Goal: Download file/media

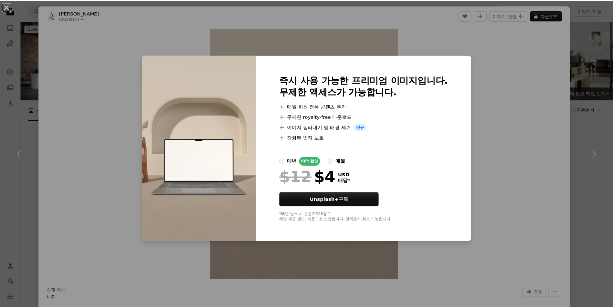
scroll to position [431, 0]
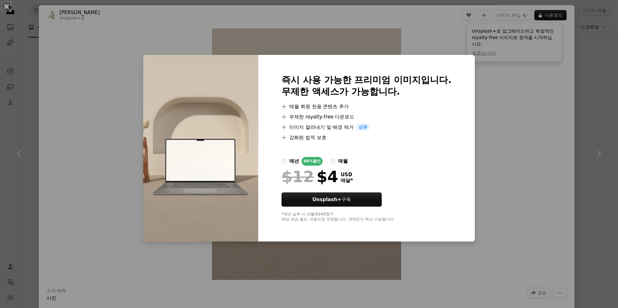
click at [606, 78] on div "An X shape 즉시 사용 가능한 프리미엄 이미지입니다. 무제한 액세스가 가능합니다. A plus sign 매월 회원 전용 콘텐츠 추가 A…" at bounding box center [309, 154] width 618 height 308
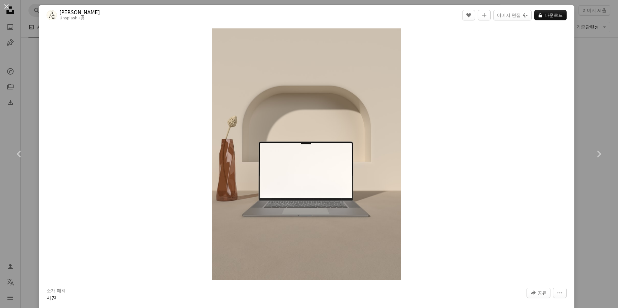
click at [585, 78] on div "An X shape Chevron left Chevron right [PERSON_NAME] Unsplash+ 용 A heart A plus …" at bounding box center [309, 154] width 618 height 308
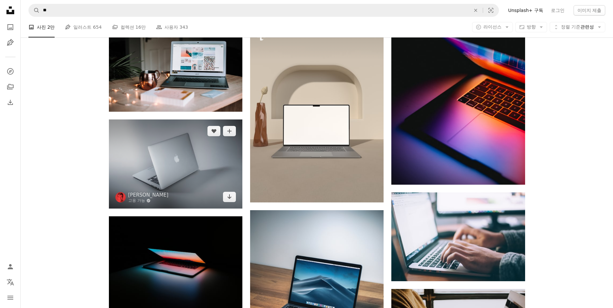
click at [200, 161] on img at bounding box center [175, 164] width 133 height 89
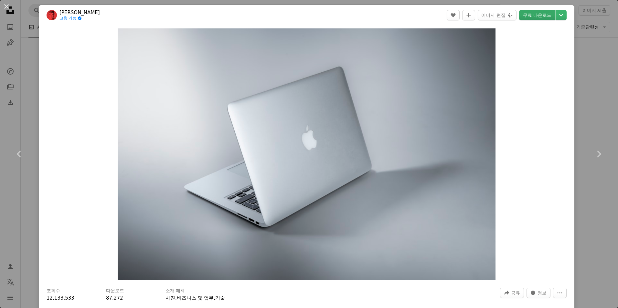
click at [542, 13] on link "무료 다운로드" at bounding box center [537, 15] width 36 height 10
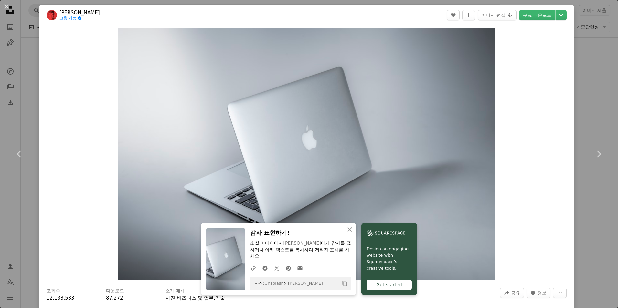
click at [584, 108] on div "An X shape Chevron left Chevron right An X shape 닫기 감사 표현하기! 소셜 미디어에서 [PERSON_N…" at bounding box center [309, 154] width 618 height 308
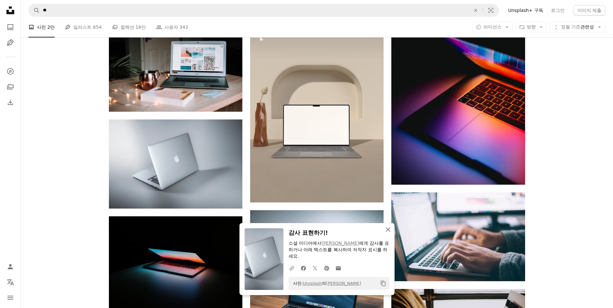
click at [388, 231] on icon "An X shape" at bounding box center [388, 230] width 8 height 8
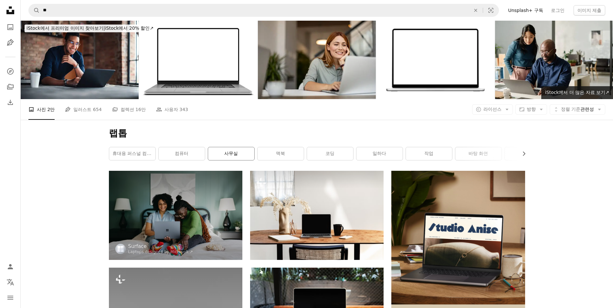
click at [236, 153] on link "사무실" at bounding box center [231, 153] width 46 height 13
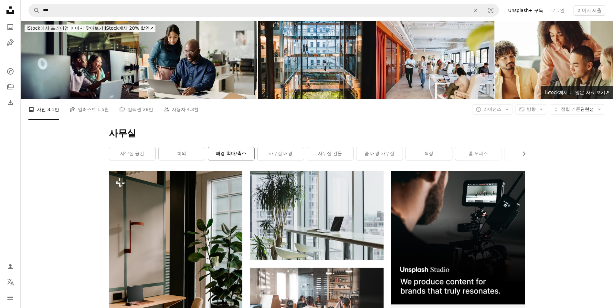
click at [228, 155] on link "배경 확대/축소" at bounding box center [231, 153] width 46 height 13
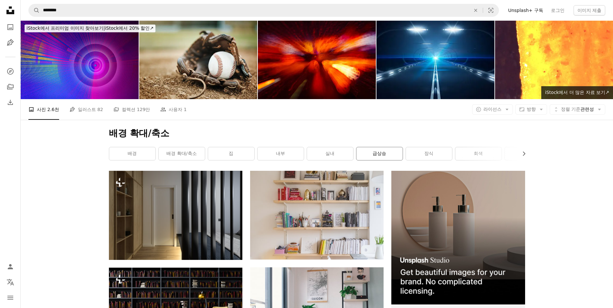
click at [366, 150] on link "급상승" at bounding box center [379, 153] width 46 height 13
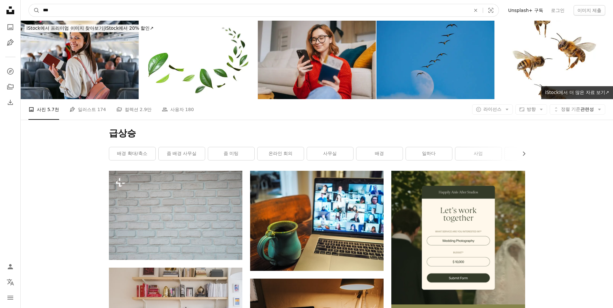
drag, startPoint x: 73, startPoint y: 13, endPoint x: 24, endPoint y: 7, distance: 49.5
click at [24, 7] on nav "A magnifying glass *** An X shape Visual search Filters Unsplash+ 구독 로그인 이미지 제출" at bounding box center [317, 10] width 592 height 21
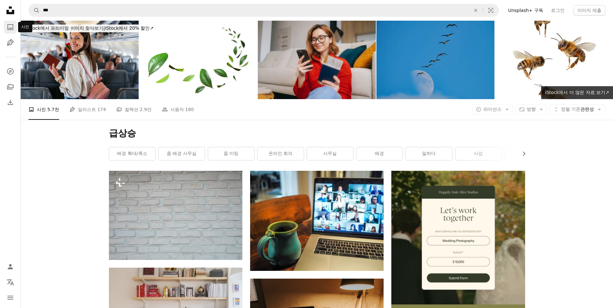
click at [10, 29] on icon "A photo" at bounding box center [10, 27] width 8 height 8
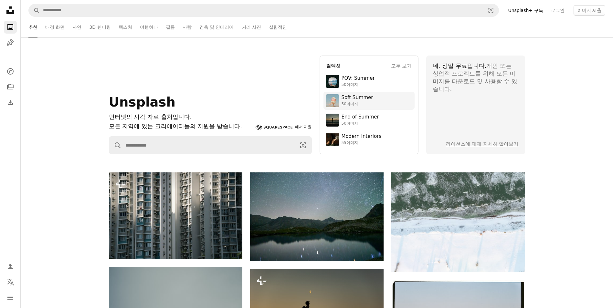
drag, startPoint x: 252, startPoint y: 28, endPoint x: 339, endPoint y: 105, distance: 115.8
click at [252, 28] on link "거리 사진" at bounding box center [251, 27] width 19 height 21
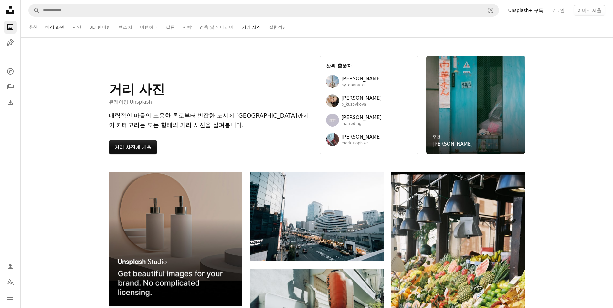
click at [48, 29] on link "배경 화면" at bounding box center [54, 27] width 19 height 21
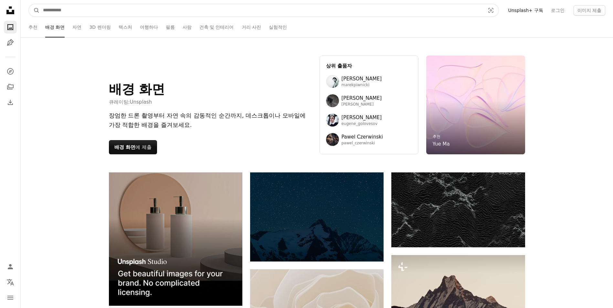
click at [177, 10] on input "사이트 전체에서 이미지 찾기" at bounding box center [261, 10] width 443 height 12
type input "*"
type input "**"
click button "A magnifying glass" at bounding box center [34, 10] width 11 height 12
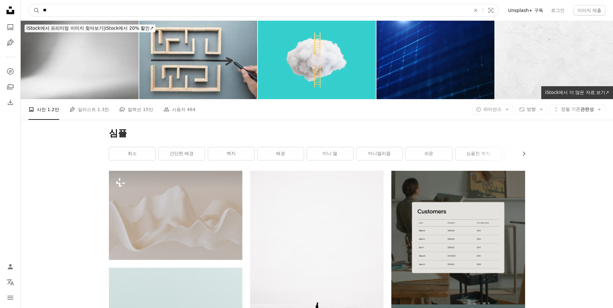
drag, startPoint x: 13, startPoint y: 8, endPoint x: 0, endPoint y: 8, distance: 12.6
type input "***"
click button "A magnifying glass" at bounding box center [34, 10] width 11 height 12
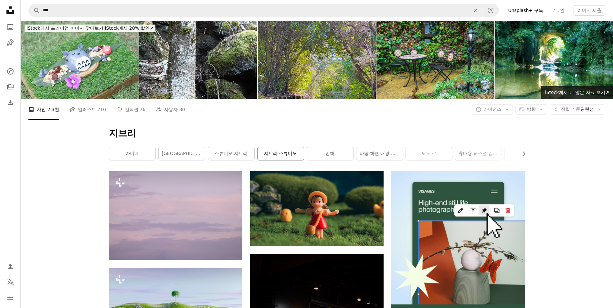
click at [281, 153] on link "지브리 스튜디오" at bounding box center [281, 153] width 46 height 13
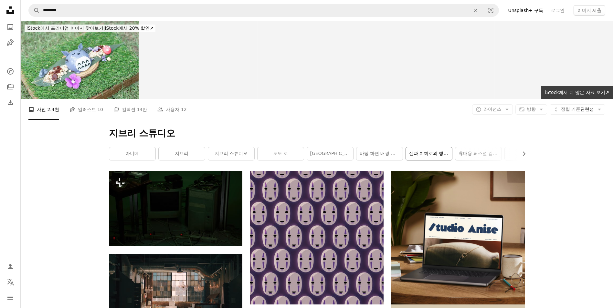
click at [426, 155] on link "센과 치히로의 행방불명" at bounding box center [429, 153] width 46 height 13
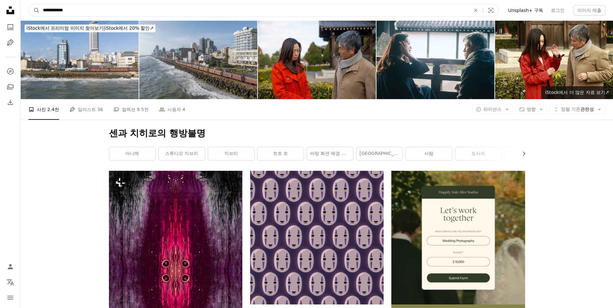
drag, startPoint x: 41, startPoint y: 2, endPoint x: 14, endPoint y: 2, distance: 26.8
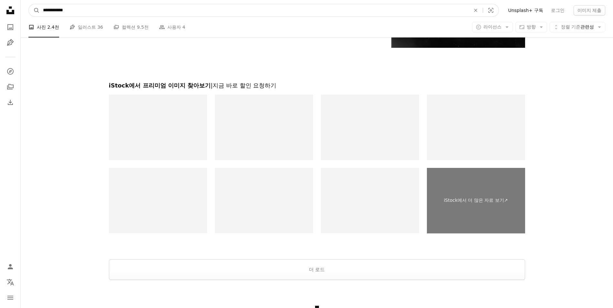
scroll to position [1456, 0]
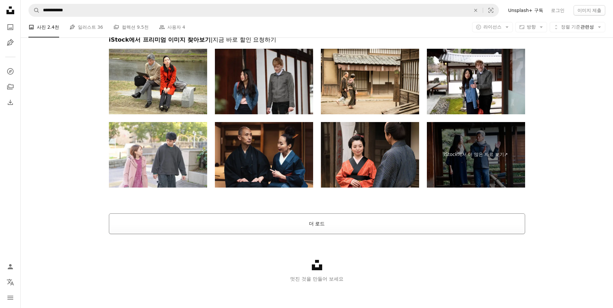
click at [353, 221] on button "더 로드" at bounding box center [317, 224] width 416 height 21
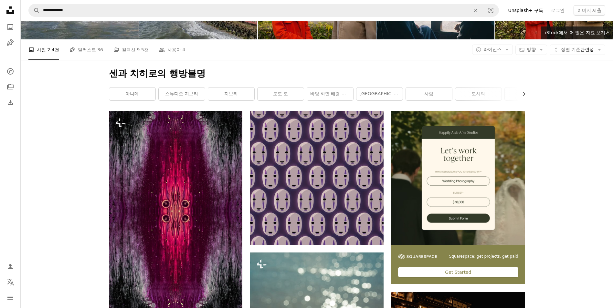
scroll to position [0, 0]
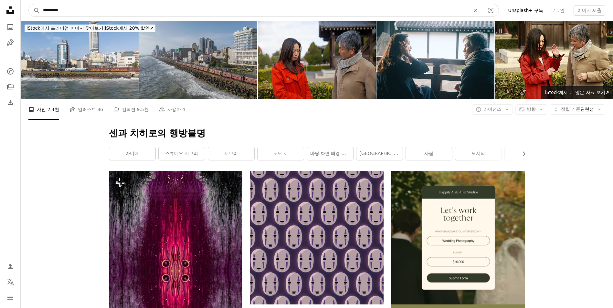
type input "*********"
click button "A magnifying glass" at bounding box center [34, 10] width 11 height 12
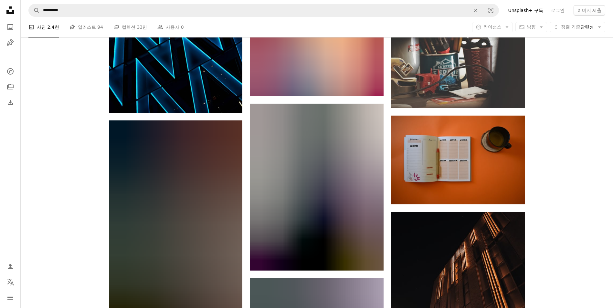
scroll to position [862, 0]
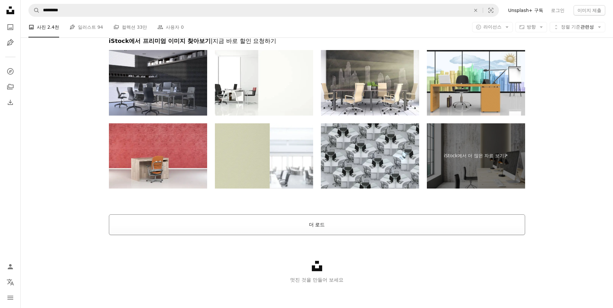
click at [391, 225] on button "더 로드" at bounding box center [317, 225] width 416 height 21
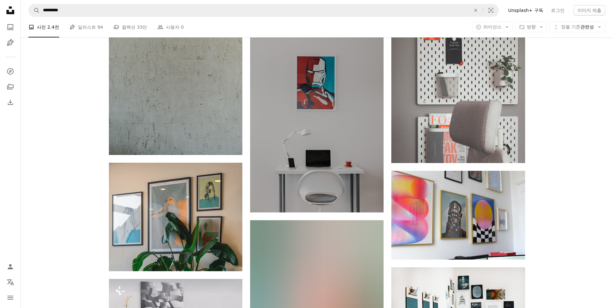
scroll to position [0, 0]
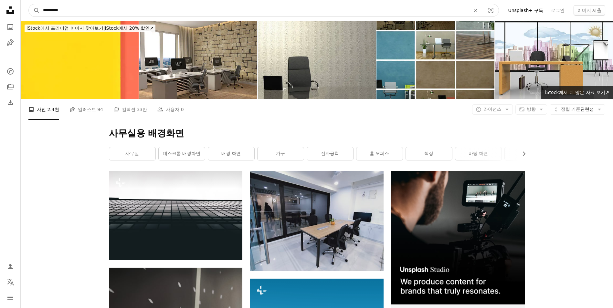
drag, startPoint x: 87, startPoint y: 8, endPoint x: -1, endPoint y: 4, distance: 88.3
type input "*"
type input "*******"
click at [29, 4] on button "A magnifying glass" at bounding box center [34, 10] width 11 height 12
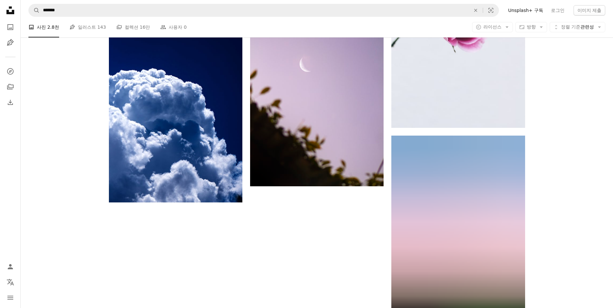
scroll to position [1293, 0]
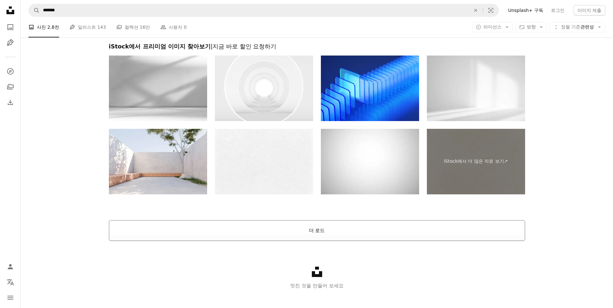
click at [392, 233] on button "더 로드" at bounding box center [317, 230] width 416 height 21
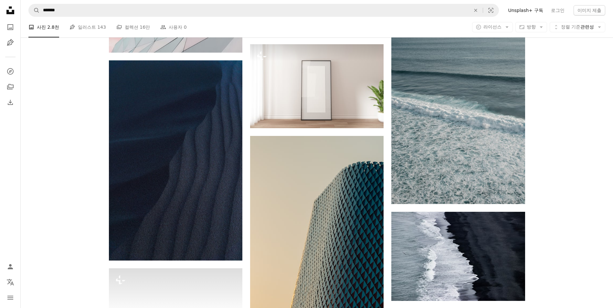
scroll to position [1508, 0]
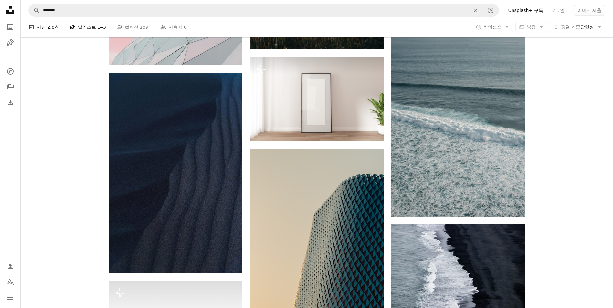
click at [80, 32] on link "Pen Tool 일러스트 143" at bounding box center [87, 27] width 37 height 21
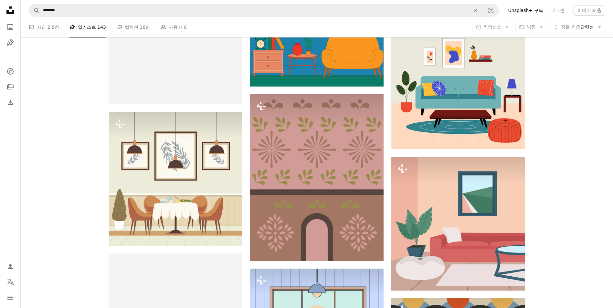
scroll to position [646, 0]
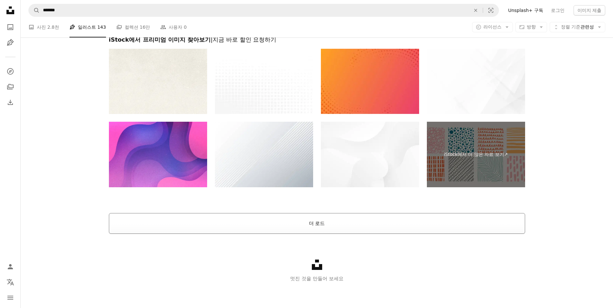
click at [352, 226] on button "더 로드" at bounding box center [317, 223] width 416 height 21
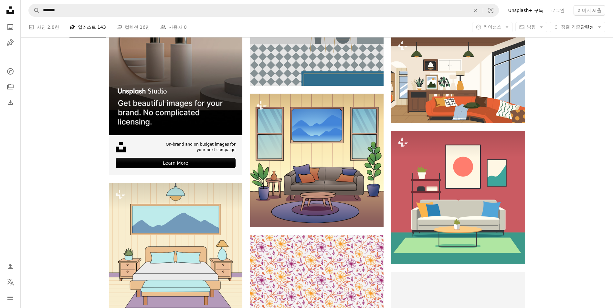
scroll to position [1196, 0]
